Goal: Information Seeking & Learning: Learn about a topic

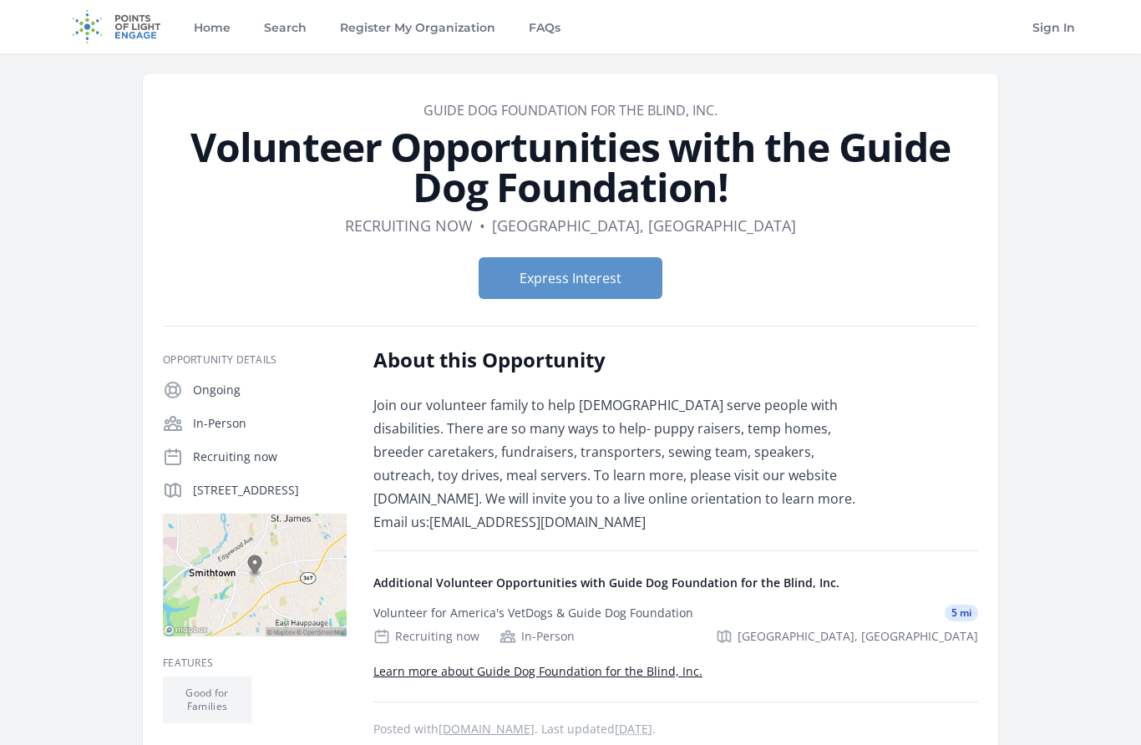
click at [212, 27] on link "Home" at bounding box center [212, 26] width 43 height 53
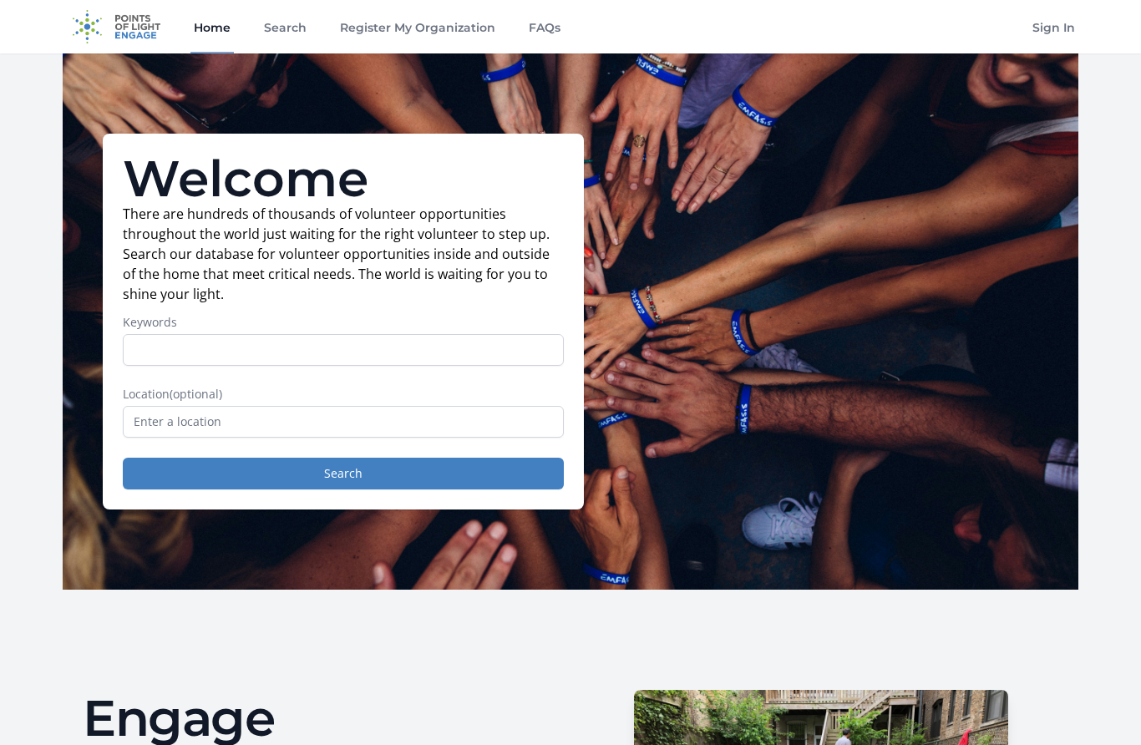
click at [284, 31] on link "Search" at bounding box center [285, 26] width 49 height 53
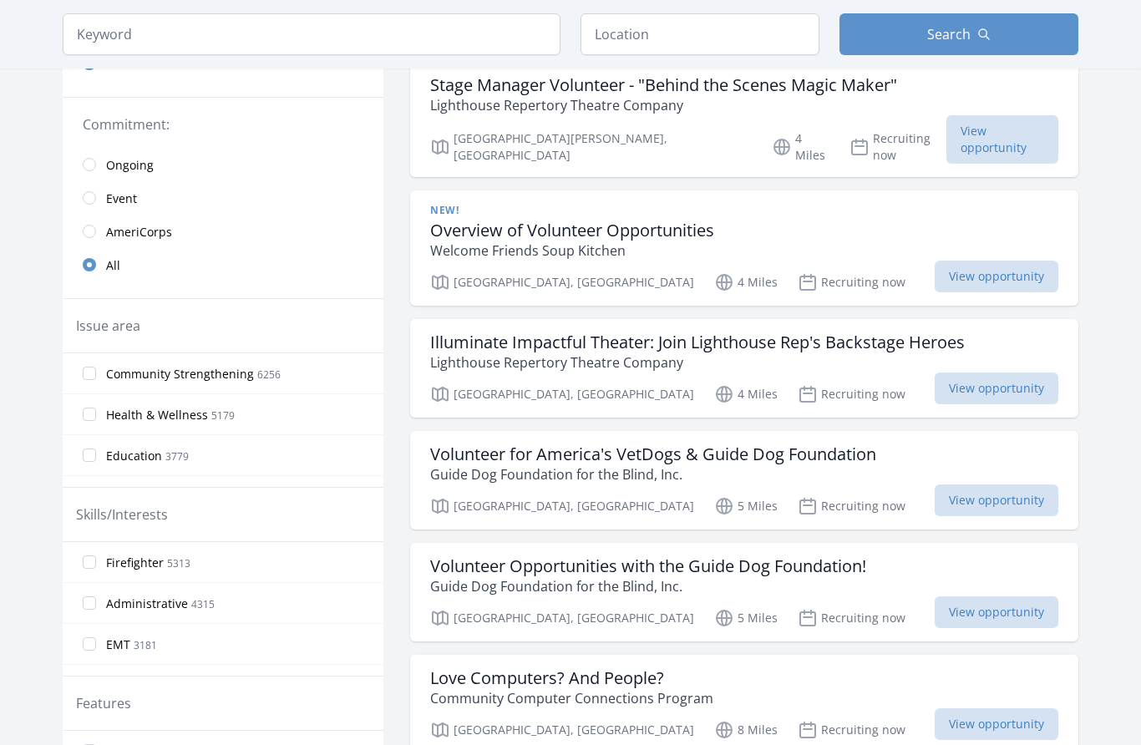
scroll to position [294, 0]
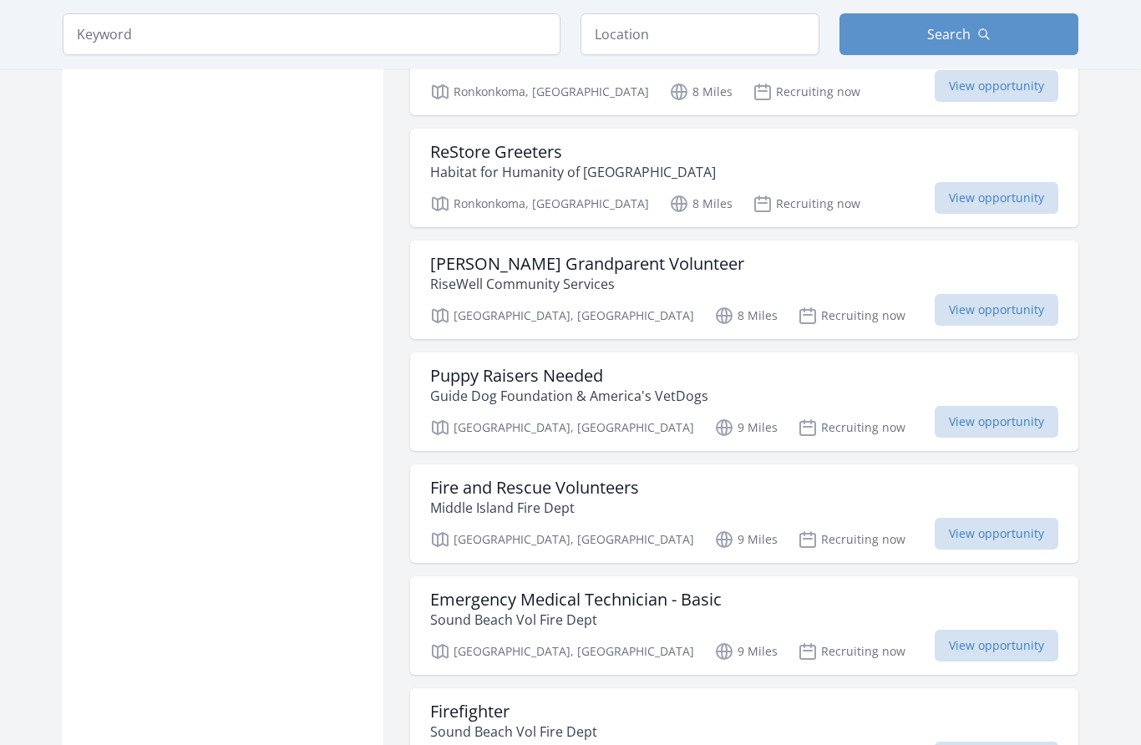
scroll to position [1273, 0]
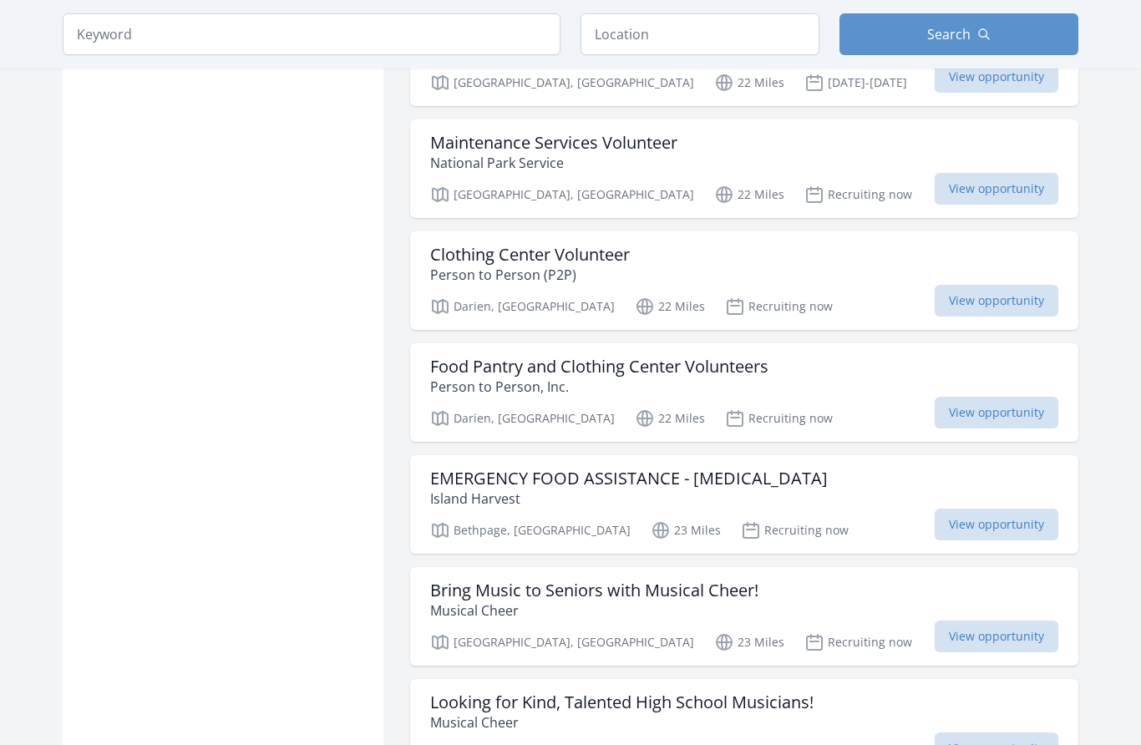
scroll to position [6910, 0]
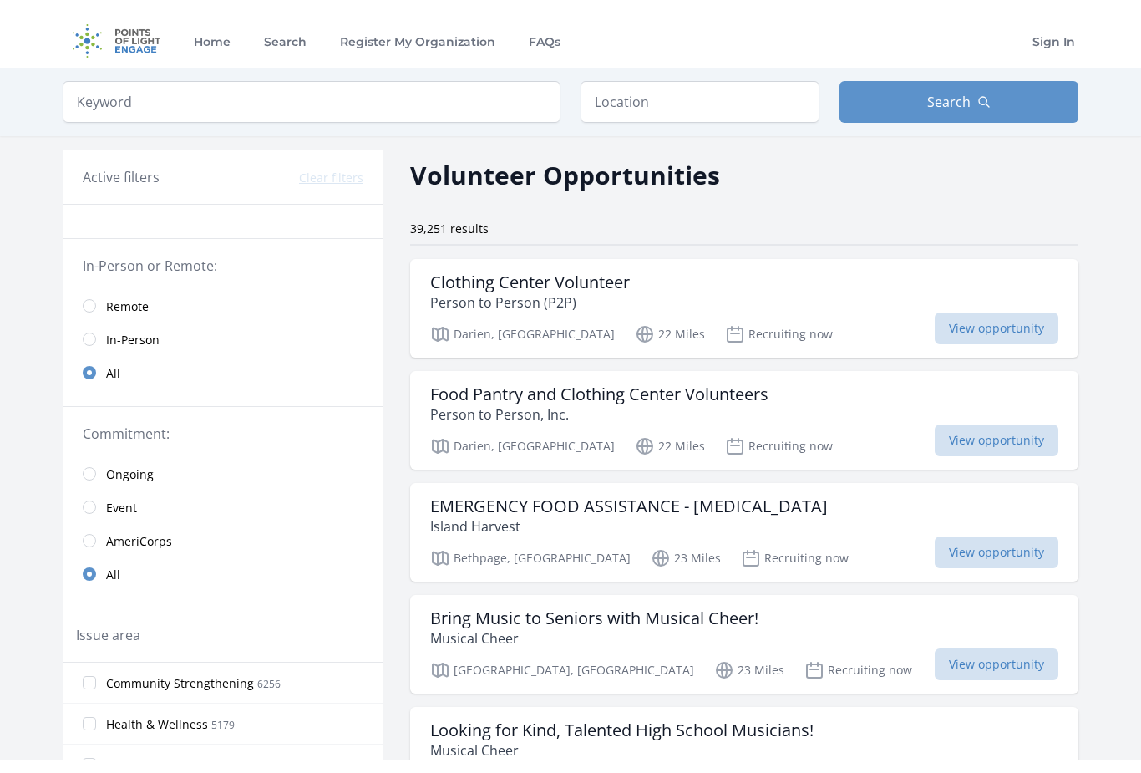
scroll to position [470, 0]
